Goal: Find specific page/section: Find specific page/section

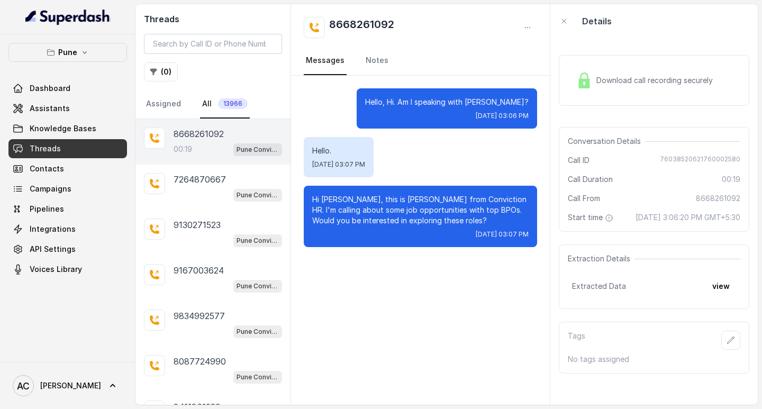
click at [192, 150] on div "8668261092 00:19 Pune Conviction HR Outbound Assistant 7264870667 Pune Convicti…" at bounding box center [212, 369] width 155 height 501
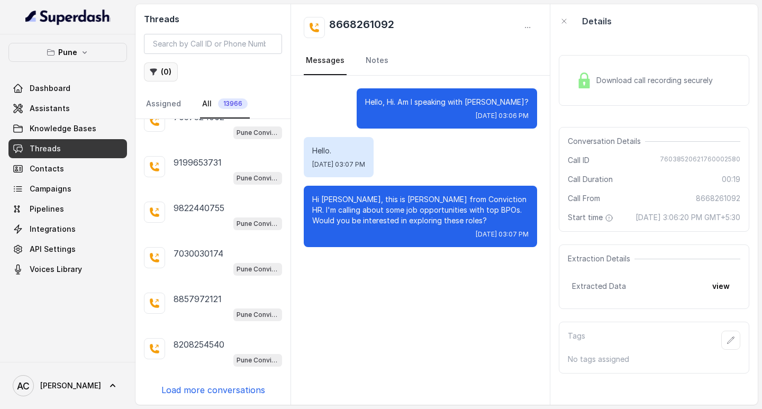
click at [168, 70] on button "( 0 )" at bounding box center [161, 71] width 34 height 19
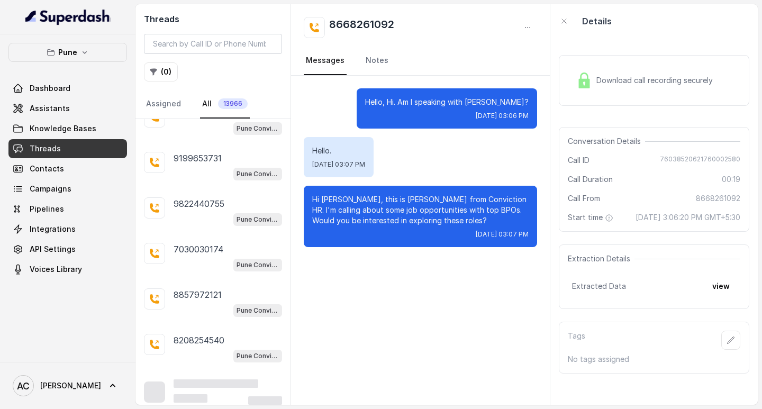
scroll to position [1623, 0]
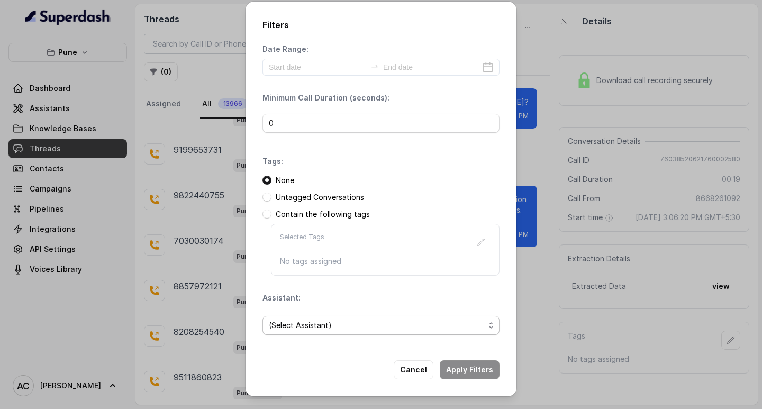
click at [292, 326] on span "(Select Assistant)" at bounding box center [377, 325] width 216 height 13
click at [316, 322] on span "(Select Assistant)" at bounding box center [377, 325] width 216 height 13
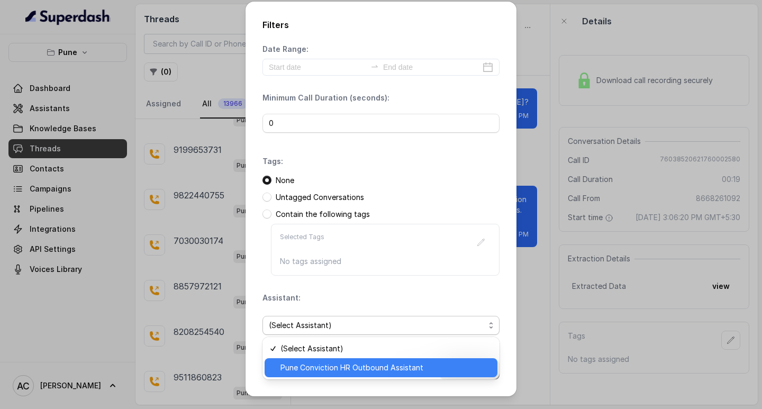
click at [328, 364] on span "Pune Conviction HR Outbound Assistant" at bounding box center [386, 367] width 211 height 13
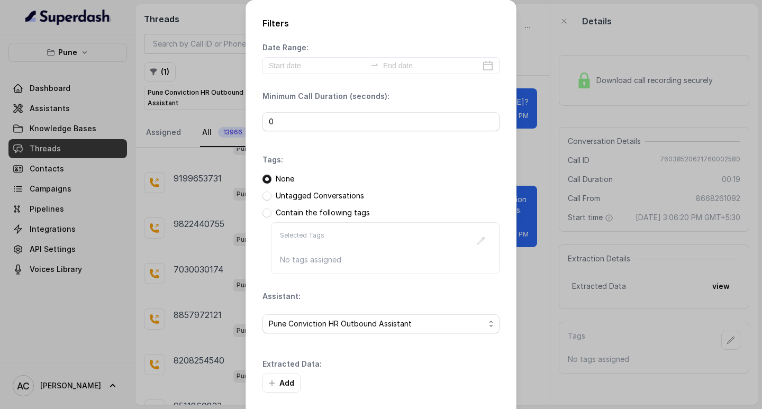
scroll to position [45, 0]
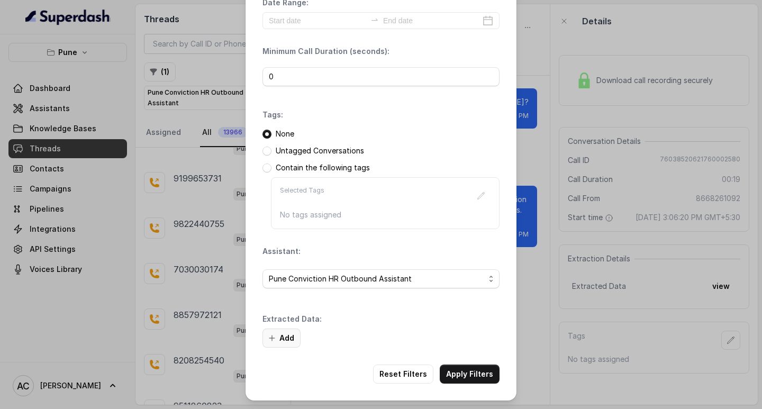
click at [284, 339] on button "Add" at bounding box center [282, 338] width 38 height 19
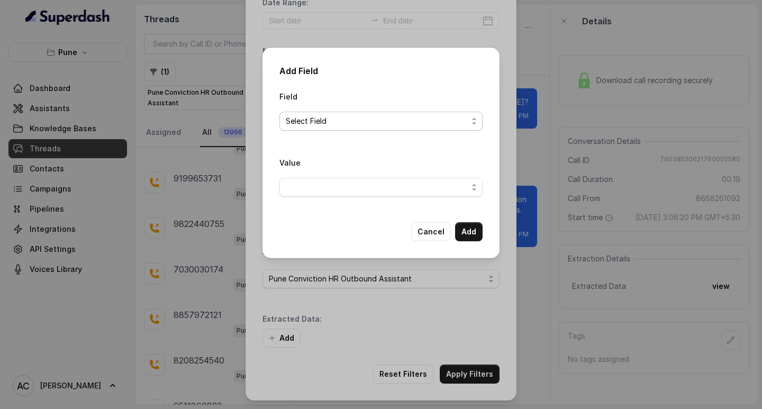
click at [293, 124] on span "Select Field" at bounding box center [377, 121] width 182 height 13
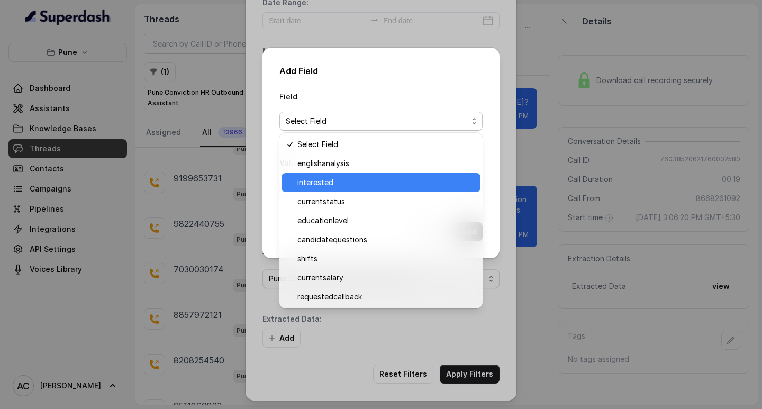
click at [323, 180] on span "interested" at bounding box center [385, 182] width 177 height 13
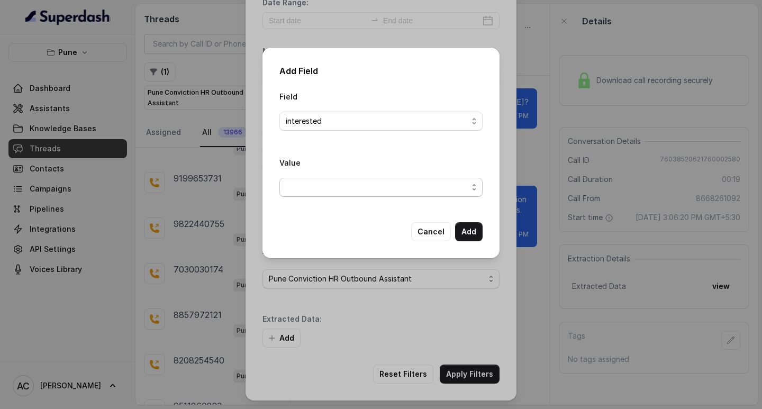
click at [314, 182] on span "button" at bounding box center [380, 187] width 203 height 19
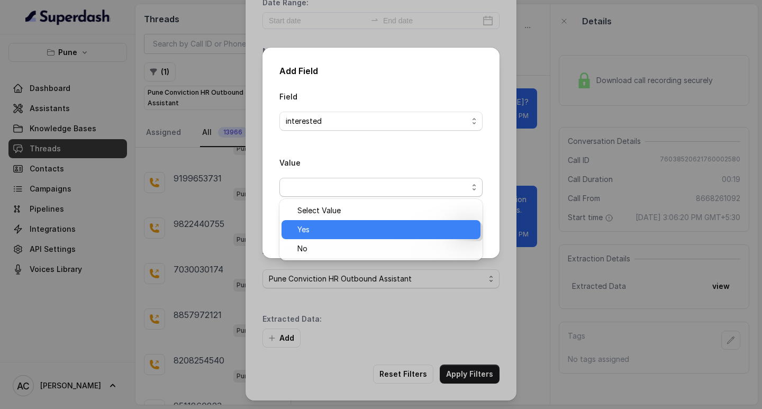
click at [317, 230] on span "Yes" at bounding box center [385, 229] width 177 height 13
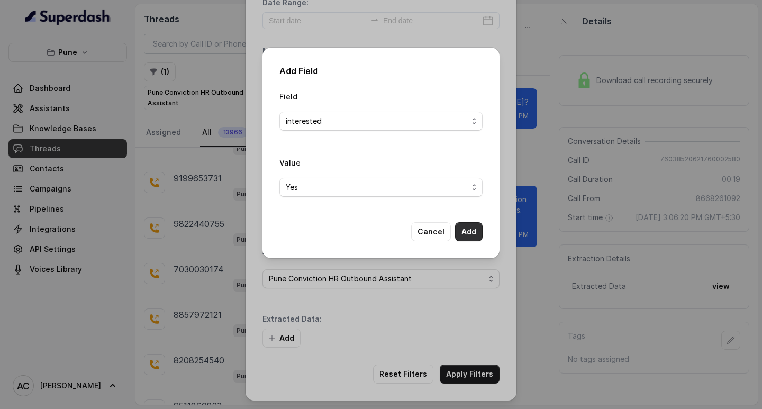
click at [462, 229] on button "Add" at bounding box center [469, 231] width 28 height 19
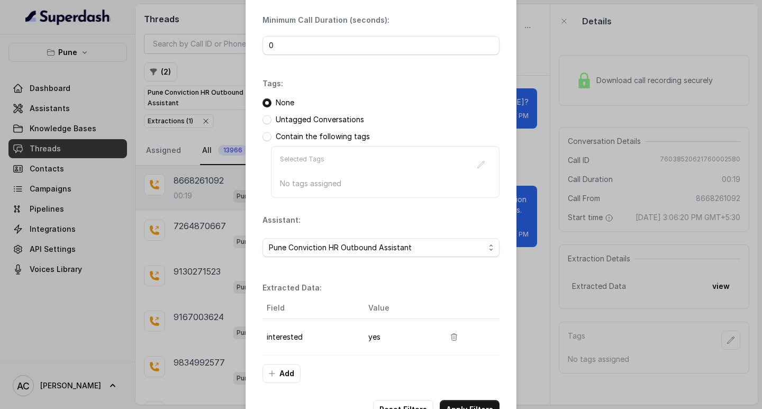
scroll to position [112, 0]
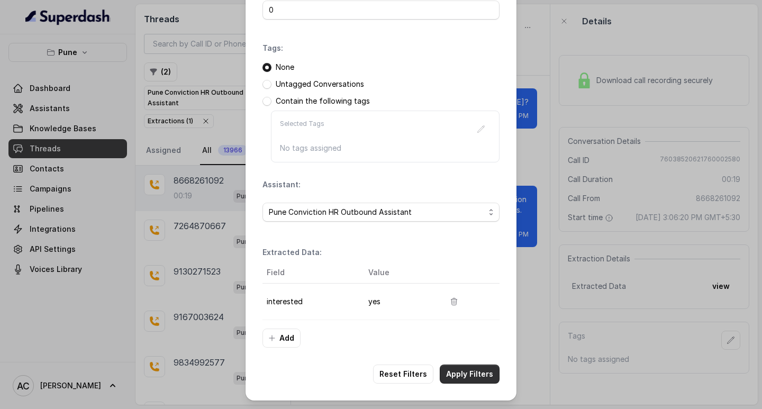
click at [474, 370] on button "Apply Filters" at bounding box center [470, 374] width 60 height 19
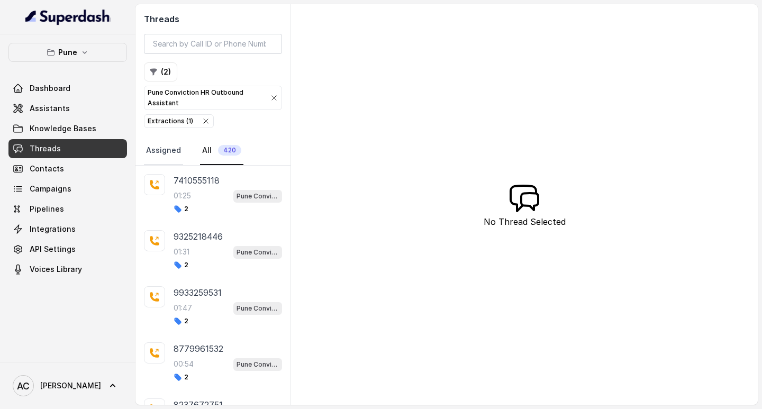
click at [164, 146] on link "Assigned" at bounding box center [163, 151] width 39 height 29
